Goal: Information Seeking & Learning: Learn about a topic

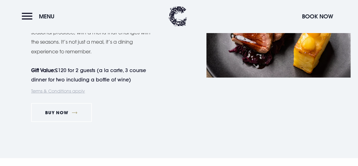
scroll to position [570, 0]
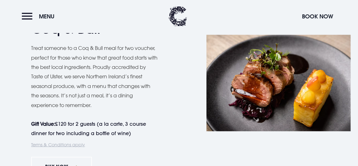
click at [106, 81] on p "Treat someone to a Coq & Bull meal for two voucher, perfect for those who know …" at bounding box center [95, 76] width 128 height 66
click at [27, 20] on button "Menu" at bounding box center [40, 16] width 36 height 13
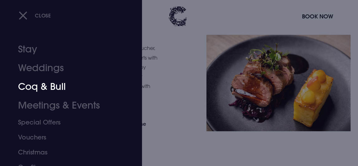
click at [54, 90] on link "Coq & Bull" at bounding box center [66, 86] width 97 height 19
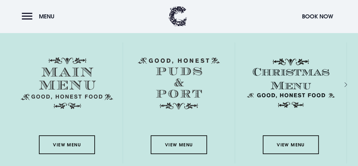
scroll to position [837, 0]
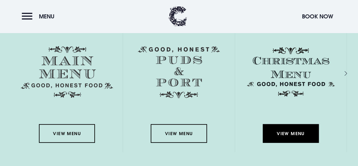
click at [293, 131] on link "View Menu" at bounding box center [291, 133] width 56 height 19
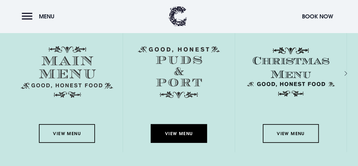
click at [170, 133] on link "View Menu" at bounding box center [179, 133] width 56 height 19
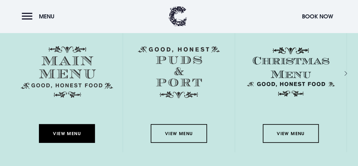
click at [50, 133] on link "View Menu" at bounding box center [67, 133] width 56 height 19
